Goal: Task Accomplishment & Management: Manage account settings

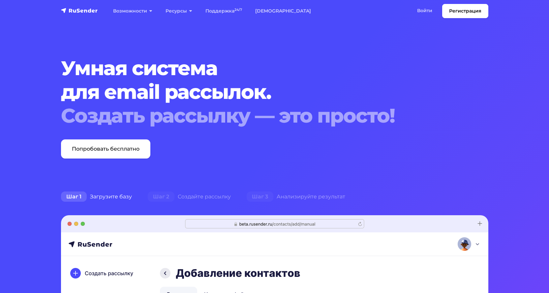
click at [429, 155] on div "Умная система для email рассылок. Создать рассылку — это просто! Попробовать бе…" at bounding box center [256, 107] width 399 height 102
click at [450, 133] on div "Умная система для email рассылок. Создать рассылку — это просто! Попробовать бе…" at bounding box center [256, 107] width 399 height 102
click at [422, 11] on link "Войти" at bounding box center [424, 11] width 28 height 14
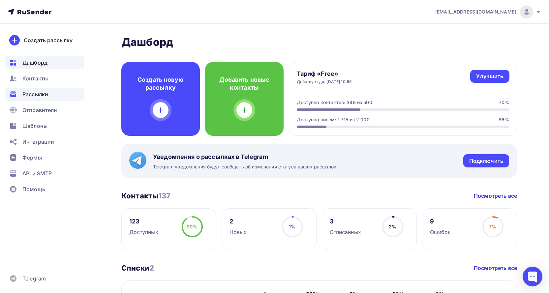
click at [37, 93] on span "Рассылки" at bounding box center [35, 94] width 26 height 8
